Goal: Task Accomplishment & Management: Complete application form

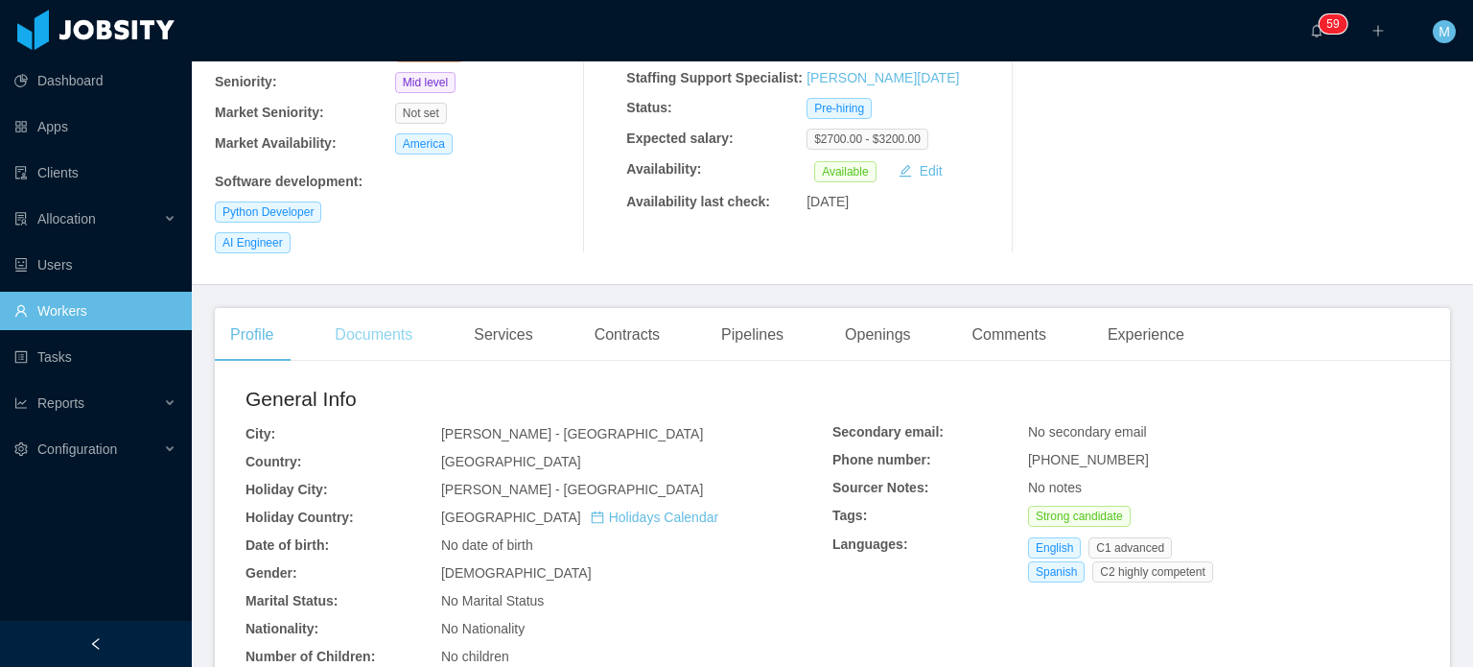
click at [385, 308] on div "Documents" at bounding box center [373, 335] width 108 height 54
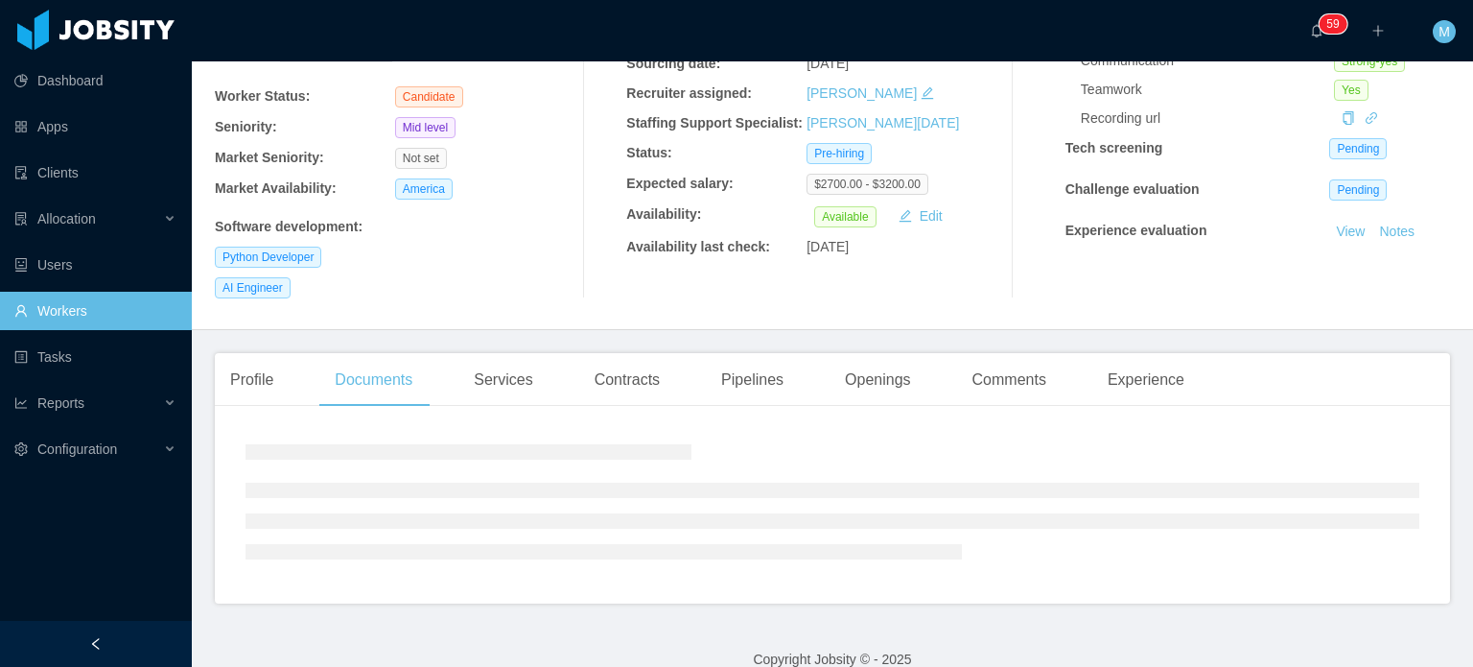
scroll to position [269, 0]
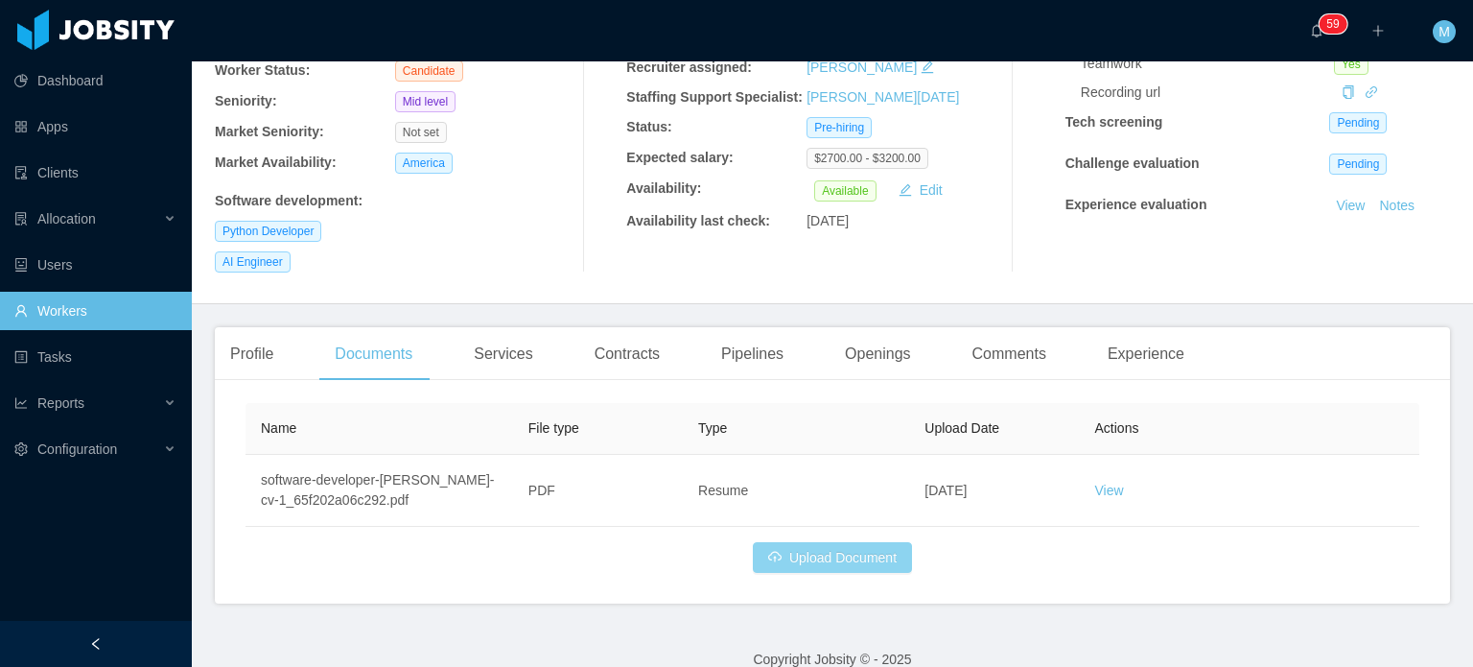
click at [843, 542] on button "Upload Document" at bounding box center [832, 557] width 159 height 31
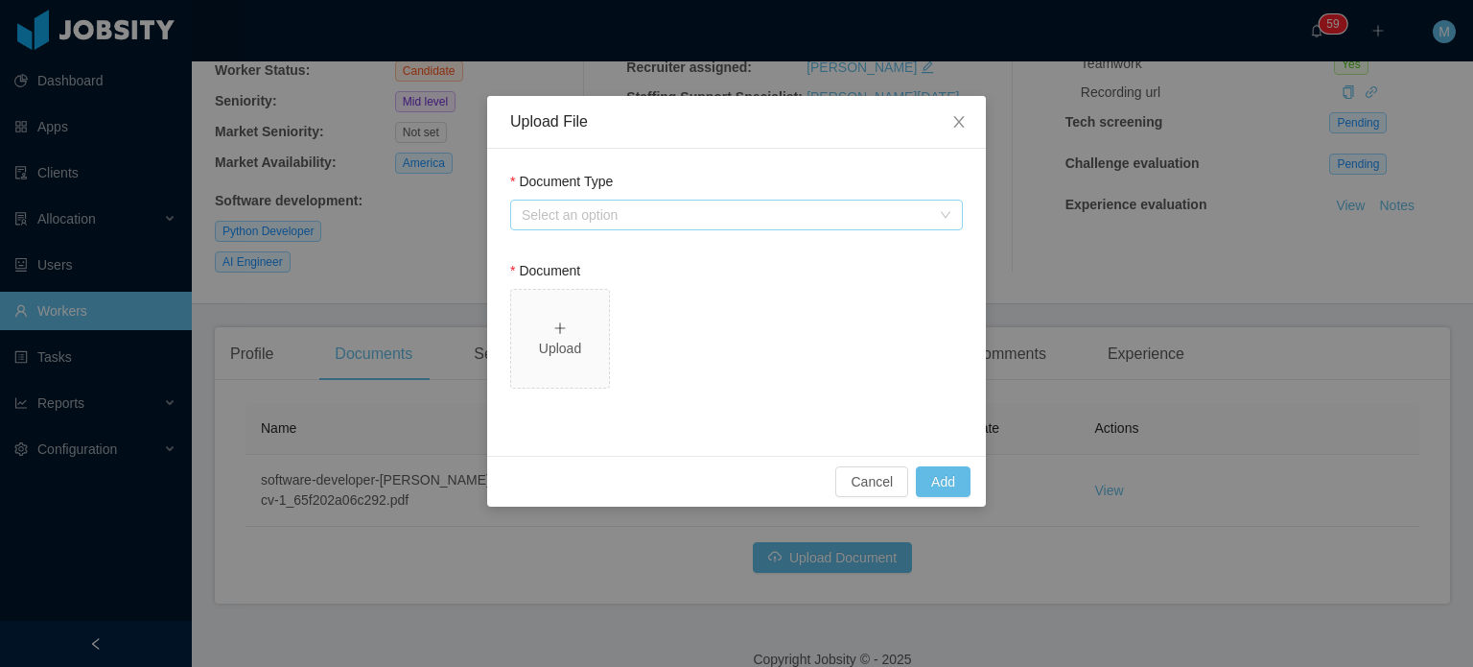
click at [760, 207] on div "Select an option" at bounding box center [726, 214] width 409 height 19
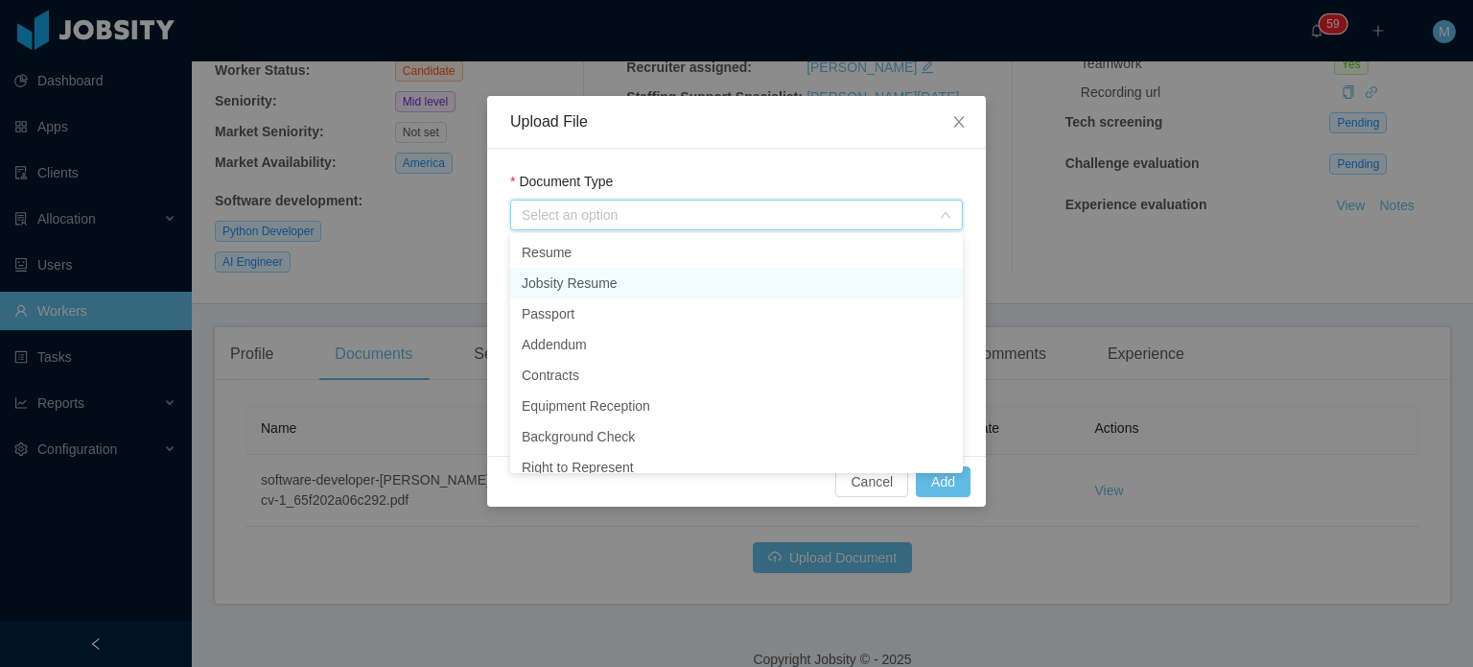
click at [647, 283] on li "Jobsity Resume" at bounding box center [736, 283] width 453 height 31
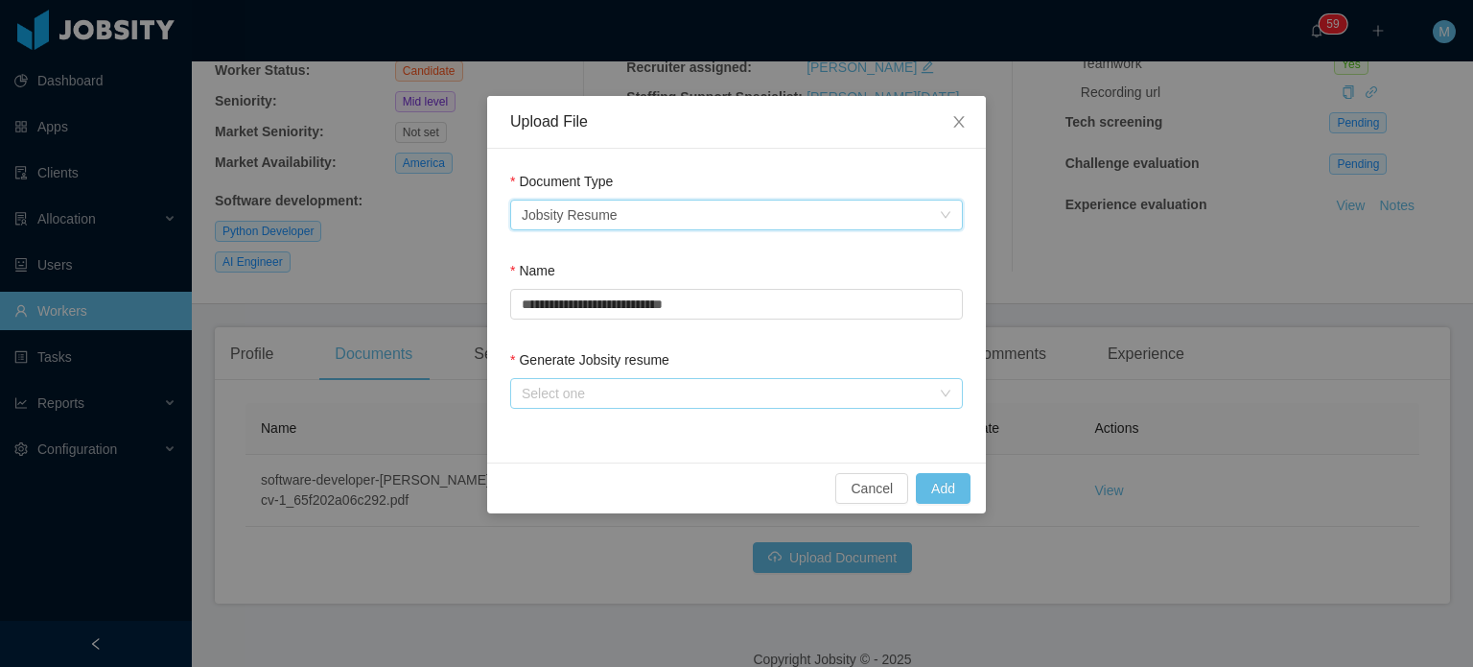
click at [646, 395] on div "Select one" at bounding box center [726, 393] width 409 height 19
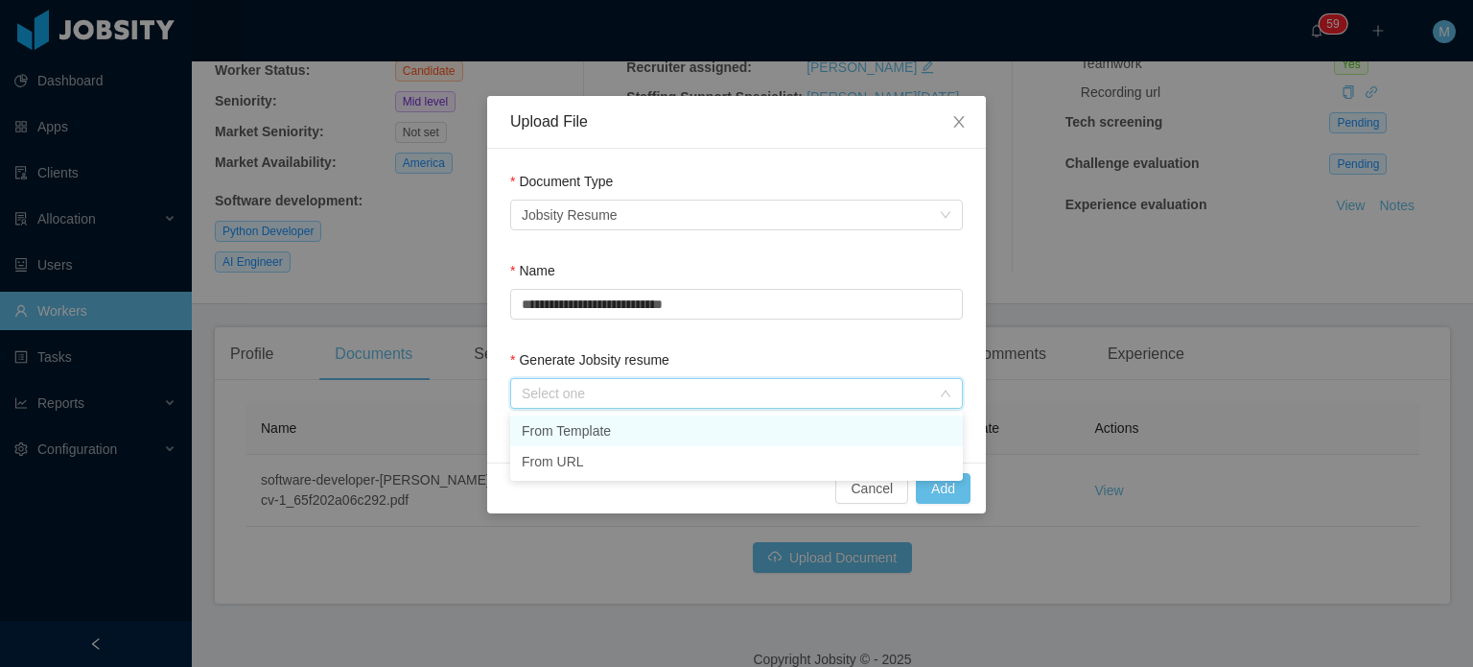
click at [656, 433] on li "From Template" at bounding box center [736, 430] width 453 height 31
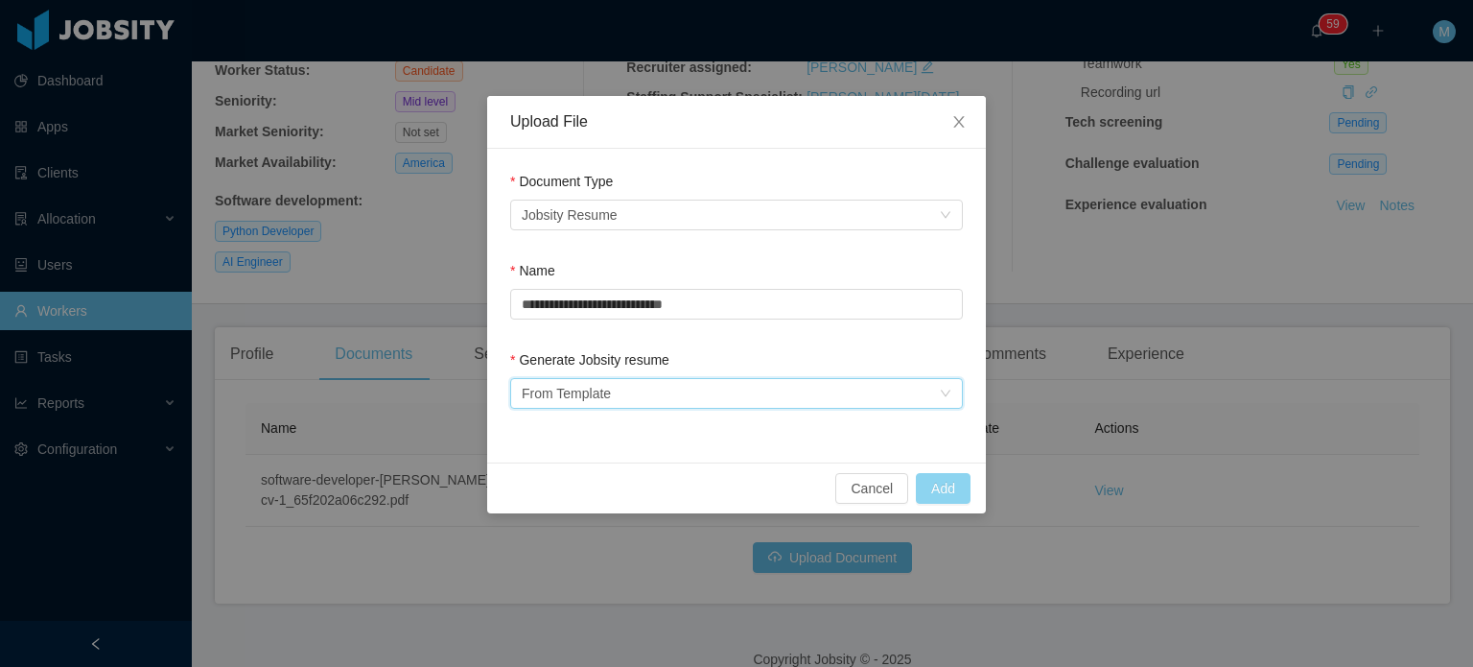
click at [941, 475] on button "Add" at bounding box center [943, 488] width 55 height 31
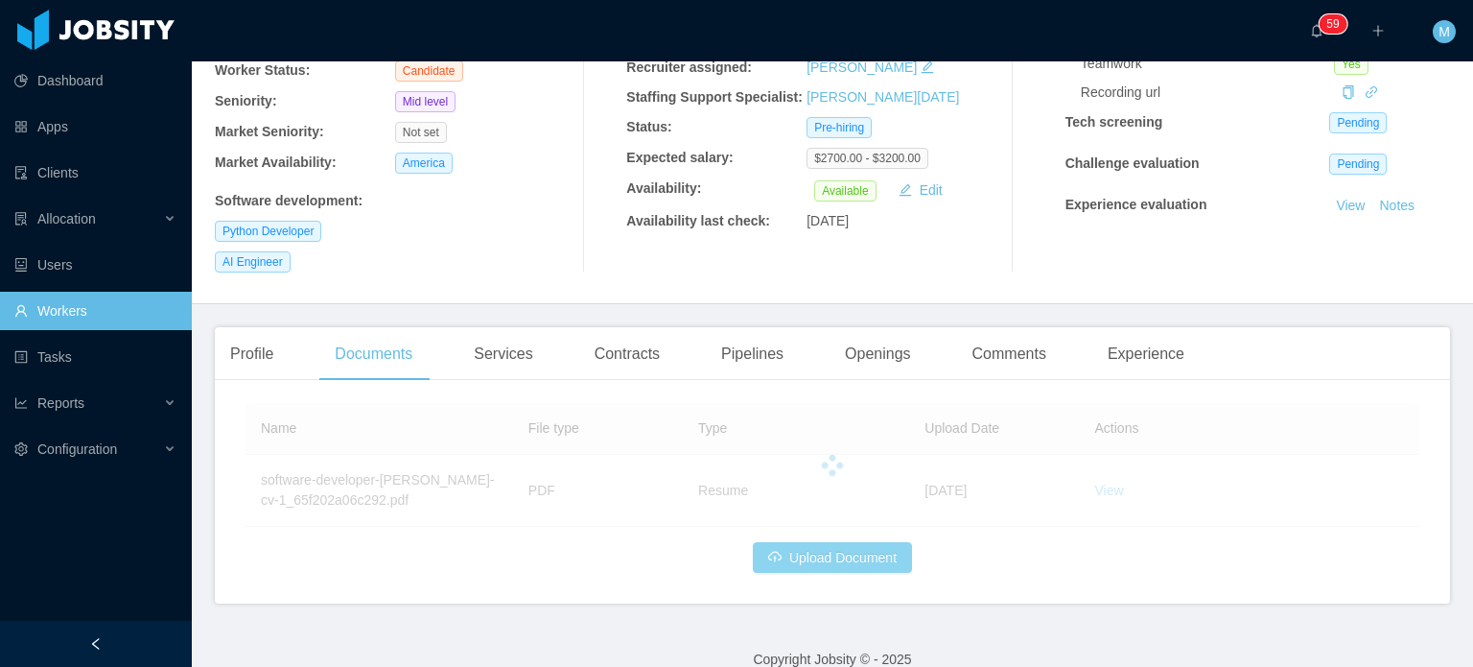
scroll to position [0, 0]
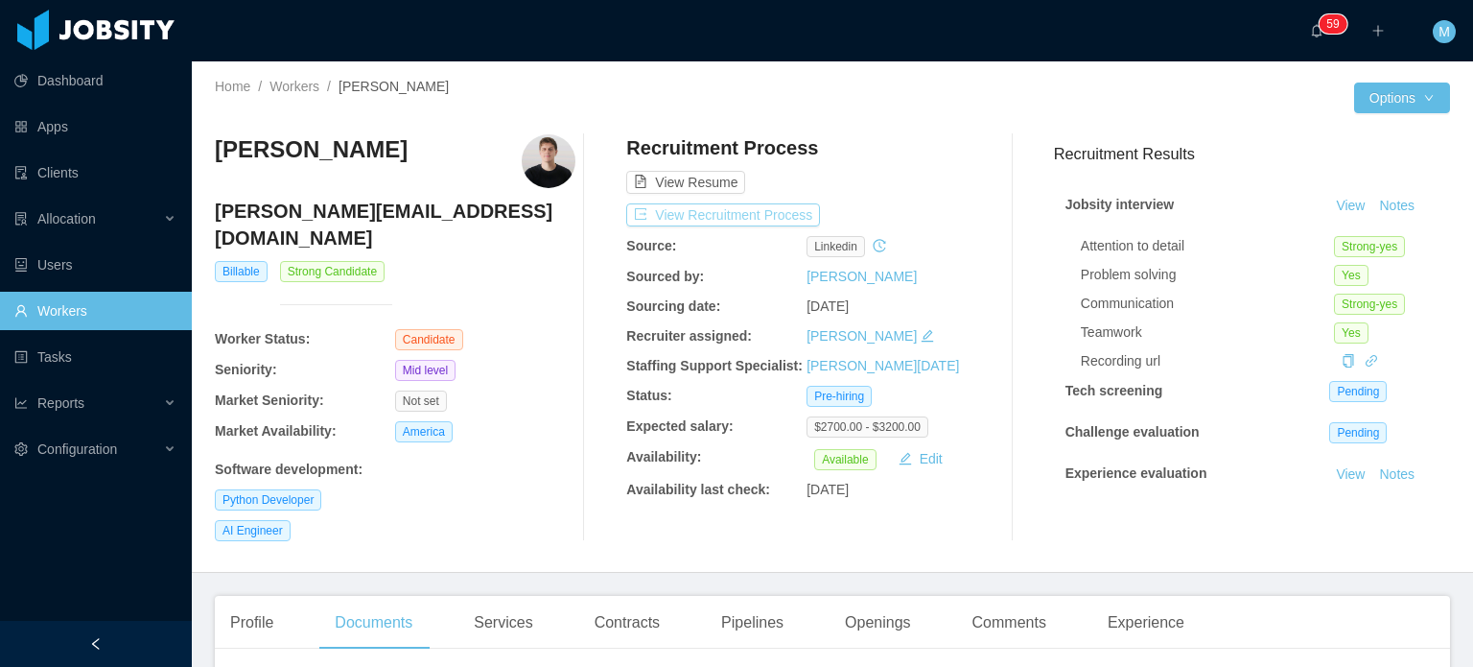
click at [776, 214] on button "View Recruitment Process" at bounding box center [723, 214] width 194 height 23
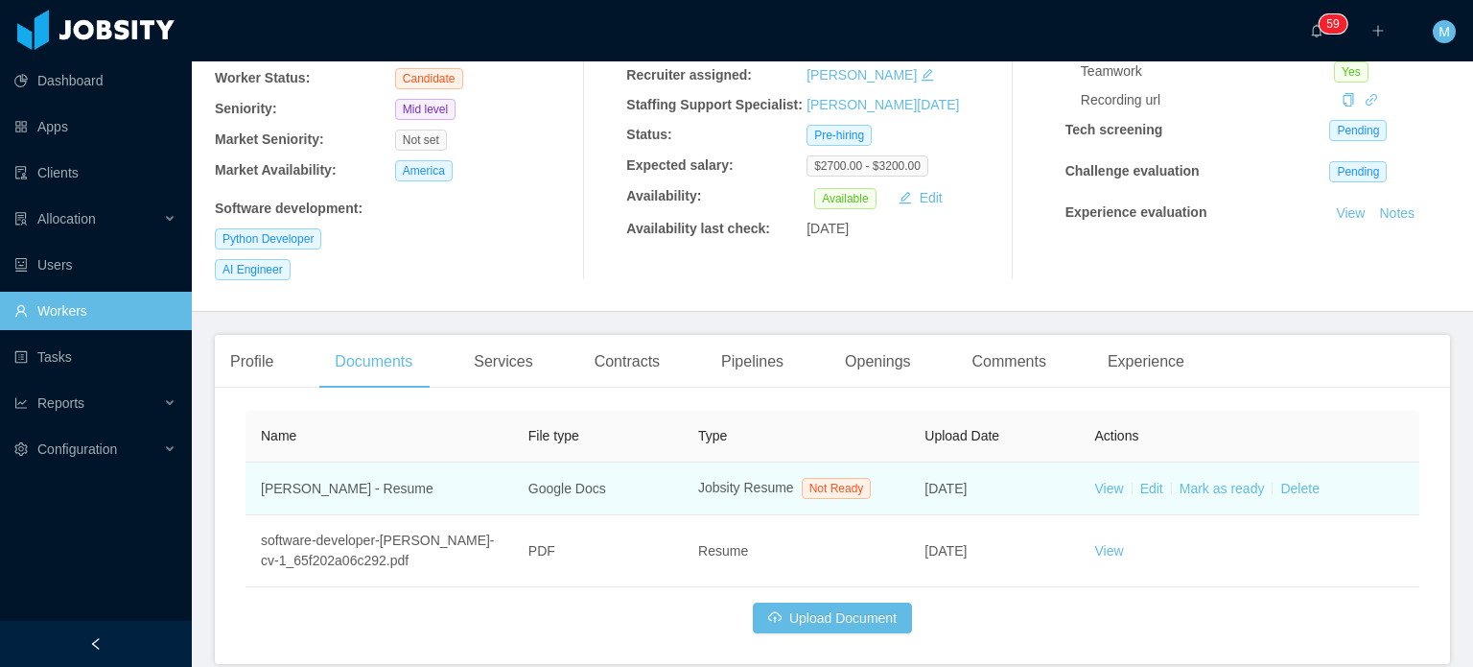
scroll to position [288, 0]
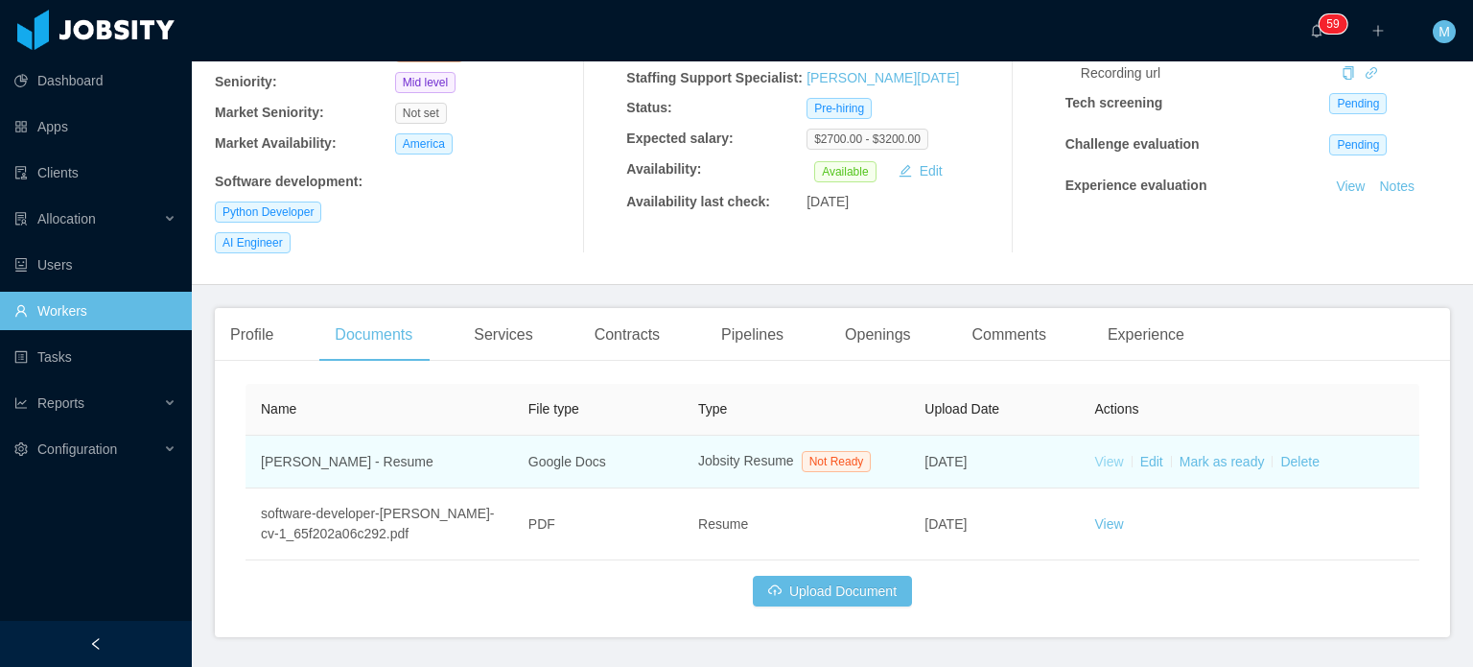
click at [1101, 454] on link "View" at bounding box center [1109, 461] width 29 height 15
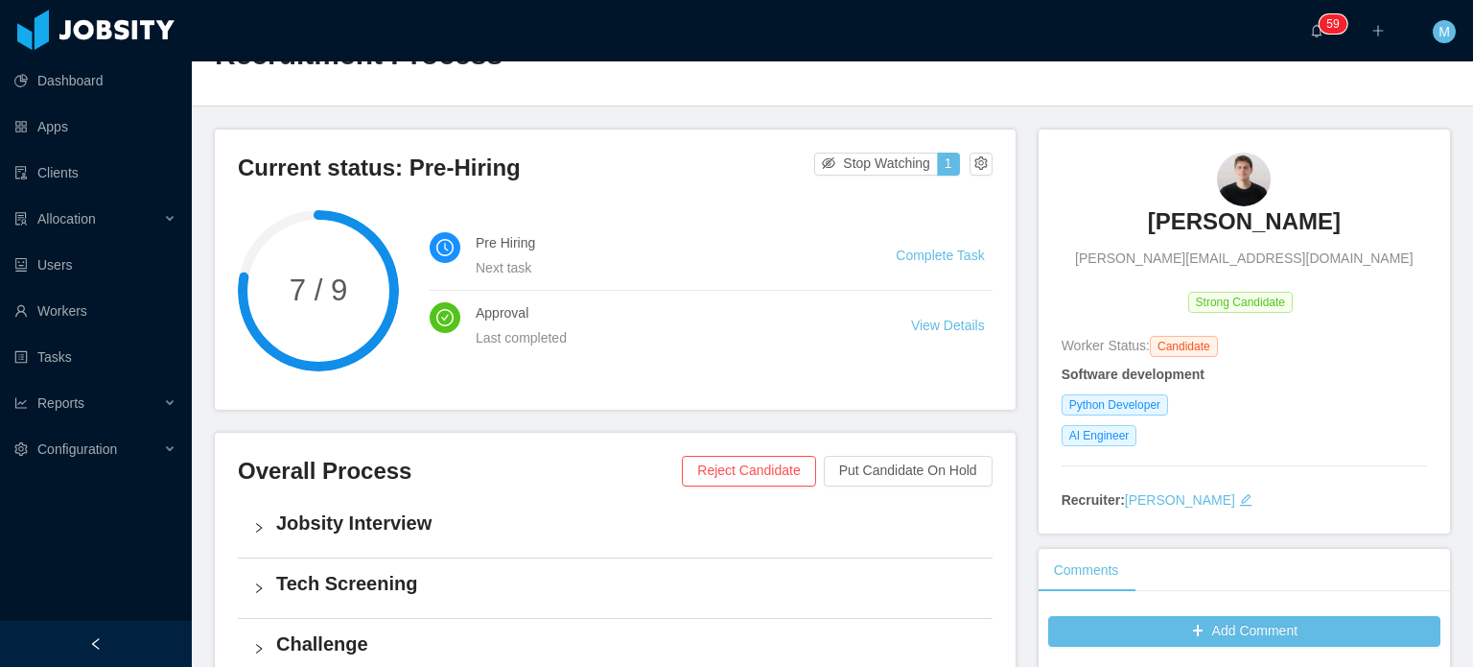
scroll to position [65, 0]
